Goal: Find contact information: Obtain details needed to contact an individual or organization

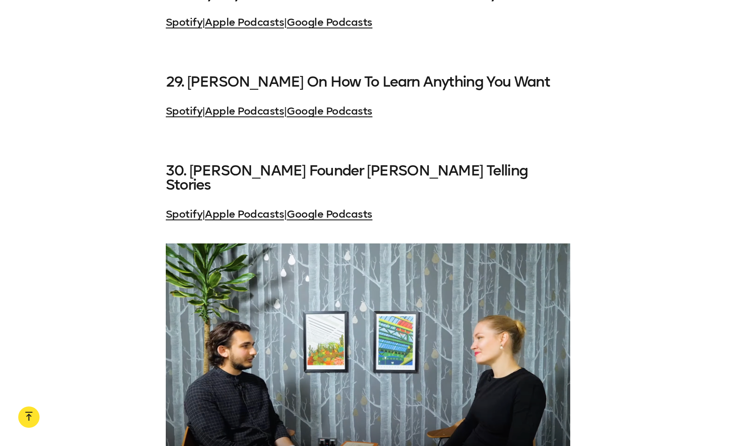
scroll to position [4470, 0]
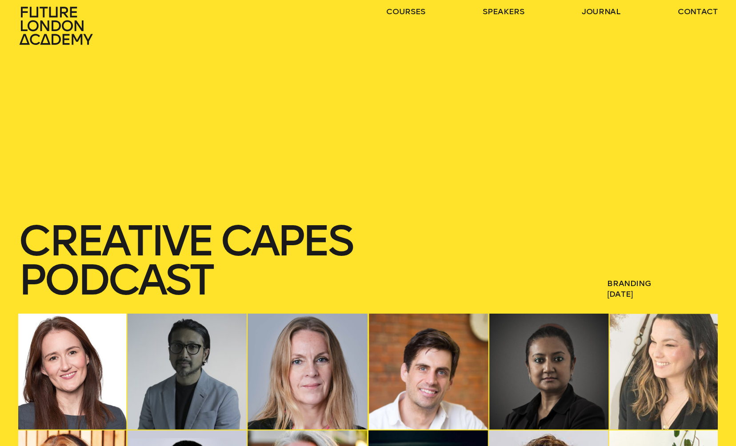
scroll to position [18, 0]
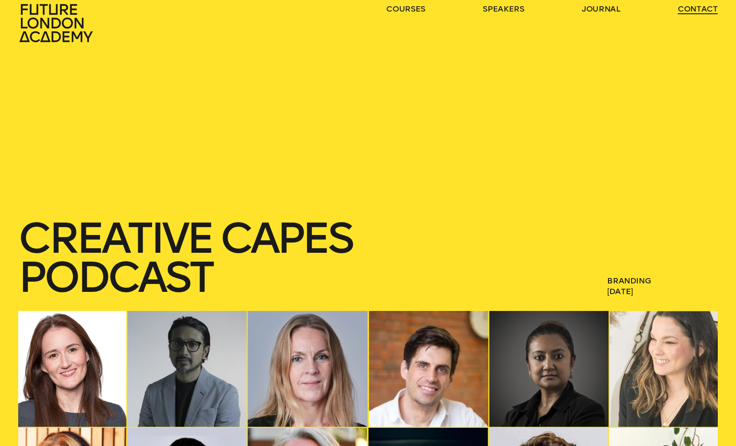
click at [688, 11] on link "contact" at bounding box center [698, 9] width 40 height 11
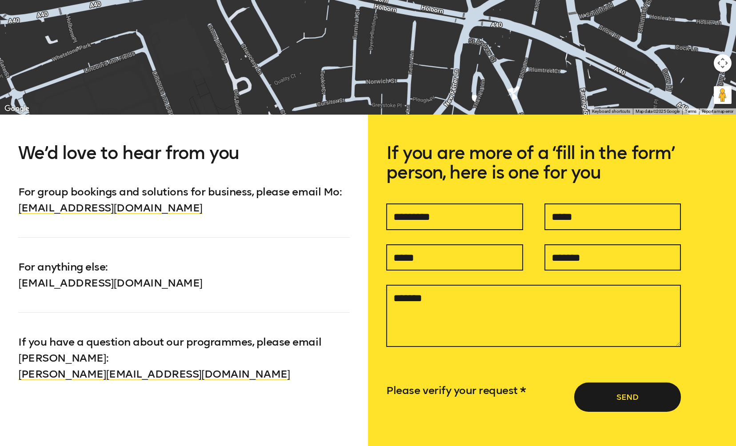
scroll to position [648, 0]
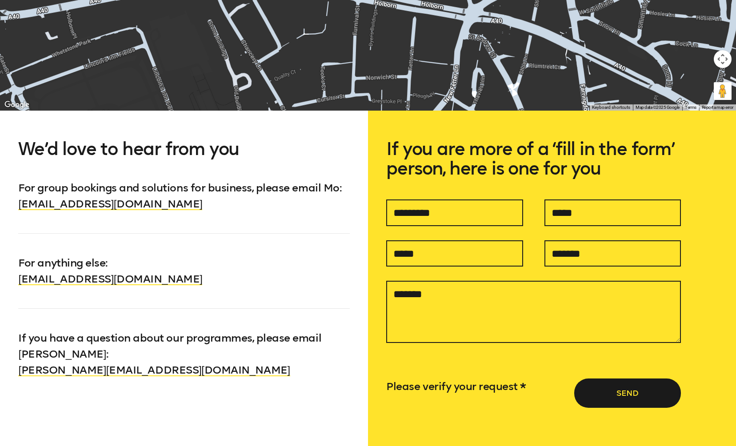
drag, startPoint x: 207, startPoint y: 278, endPoint x: 0, endPoint y: 283, distance: 206.6
click at [0, 283] on div "We’d love to hear from you For group bookings and solutions for business, pleas…" at bounding box center [184, 301] width 368 height 381
copy link "info@futurelondonacademy.co.uk"
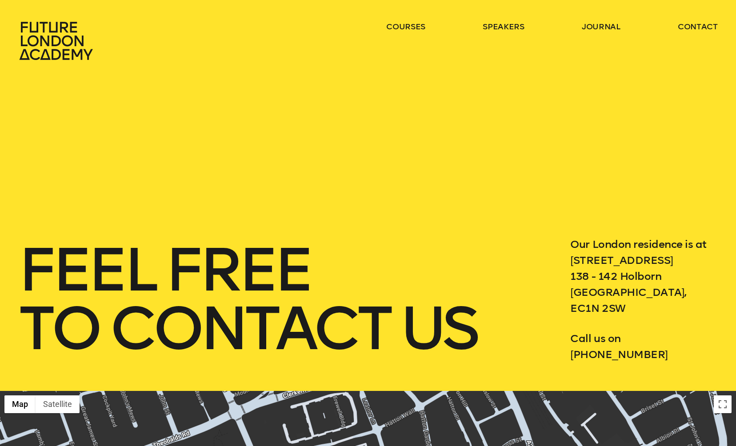
scroll to position [1, 0]
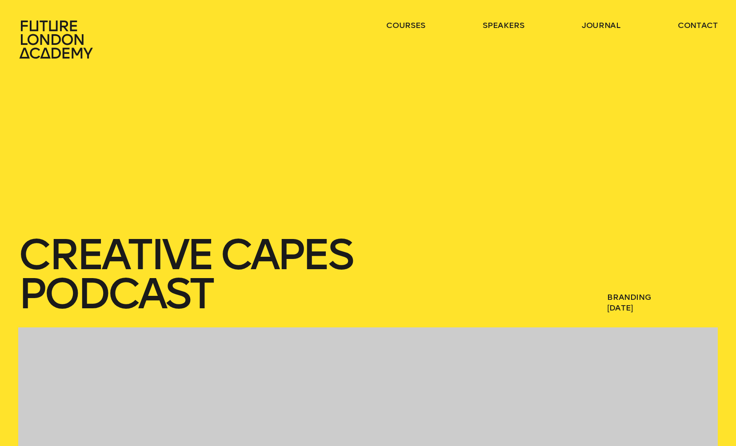
scroll to position [18, 0]
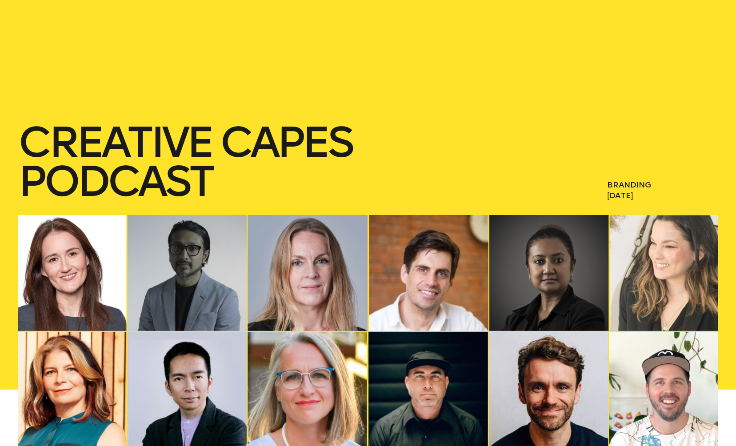
click at [82, 237] on div at bounding box center [367, 390] width 699 height 350
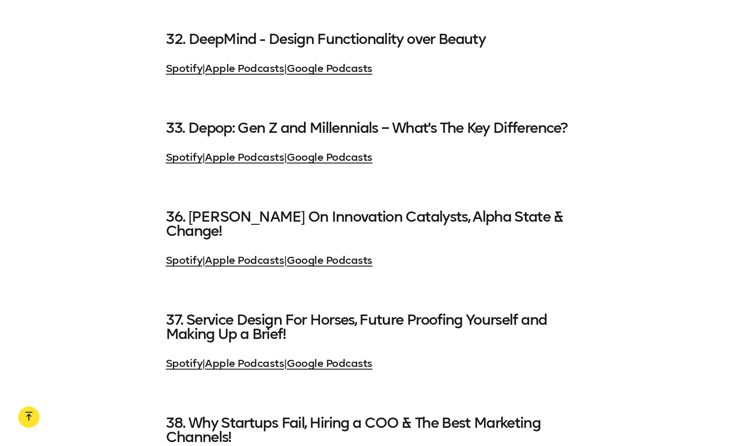
scroll to position [4920, 0]
